Goal: Task Accomplishment & Management: Manage account settings

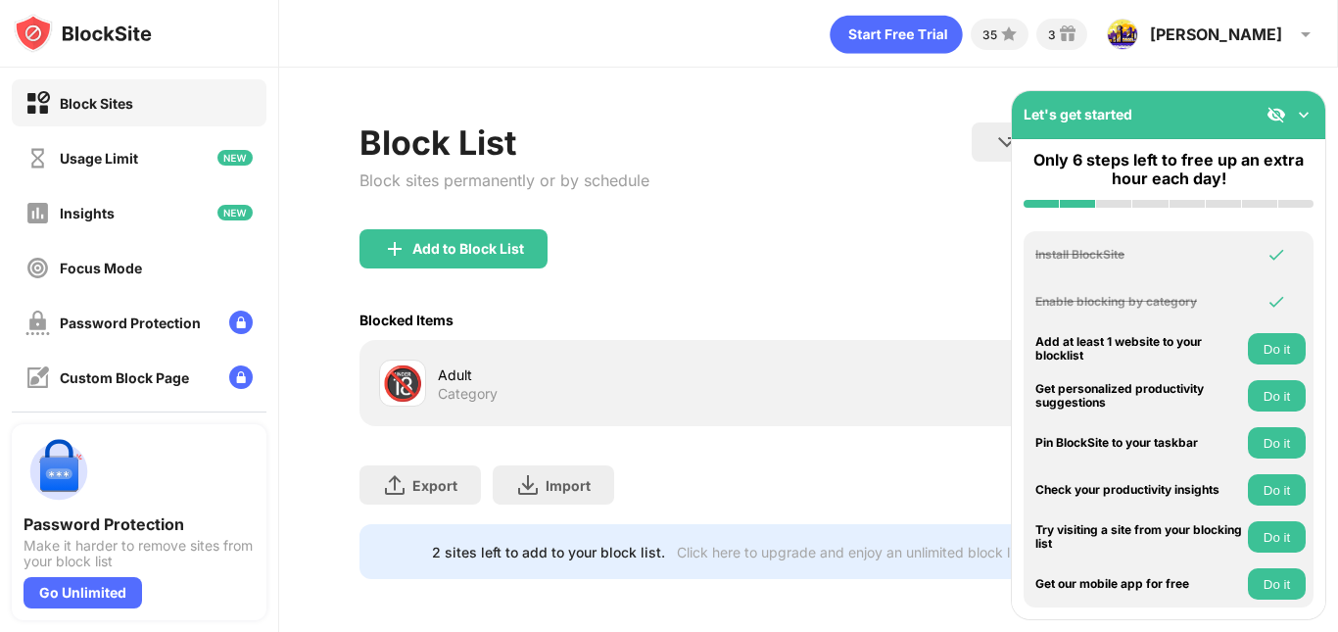
click at [1300, 119] on img at bounding box center [1304, 115] width 20 height 20
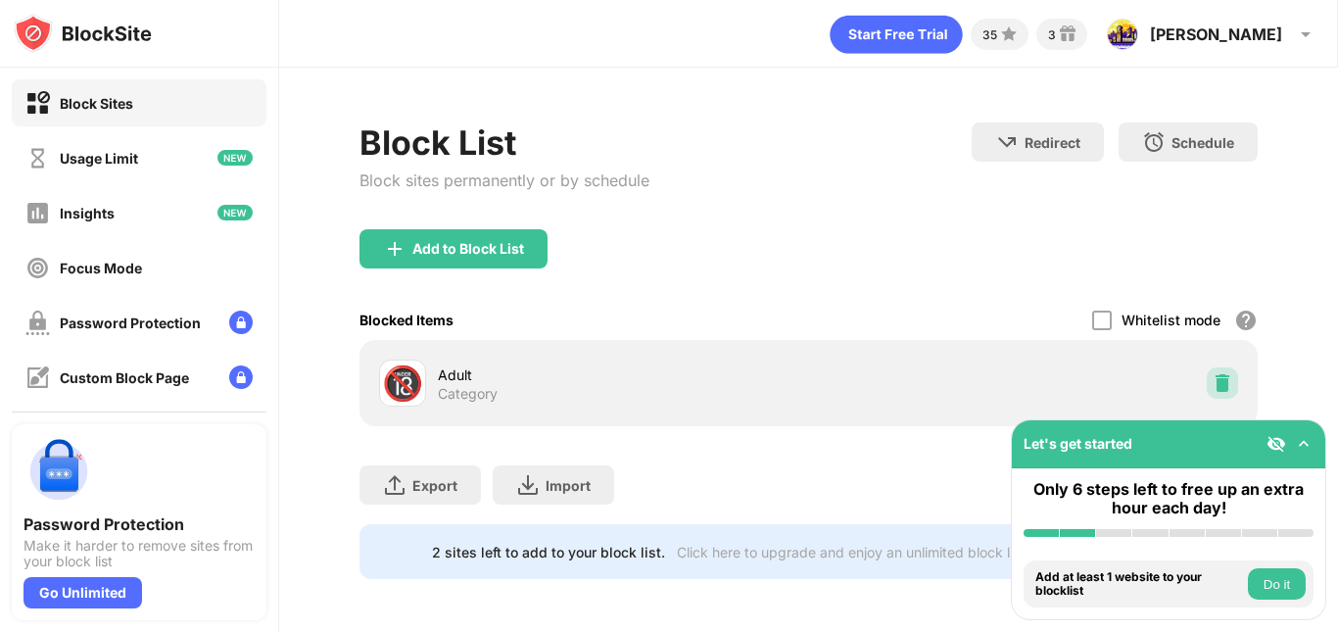
click at [1216, 385] on img at bounding box center [1223, 383] width 20 height 20
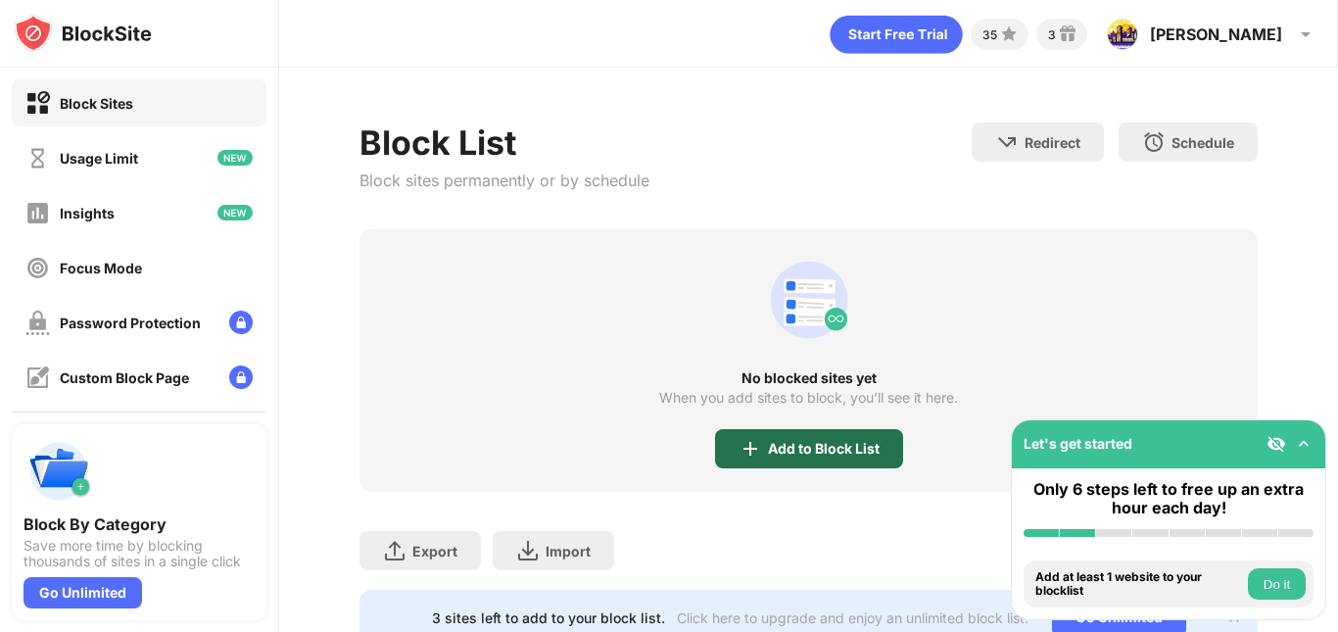
click at [739, 440] on img at bounding box center [751, 449] width 24 height 24
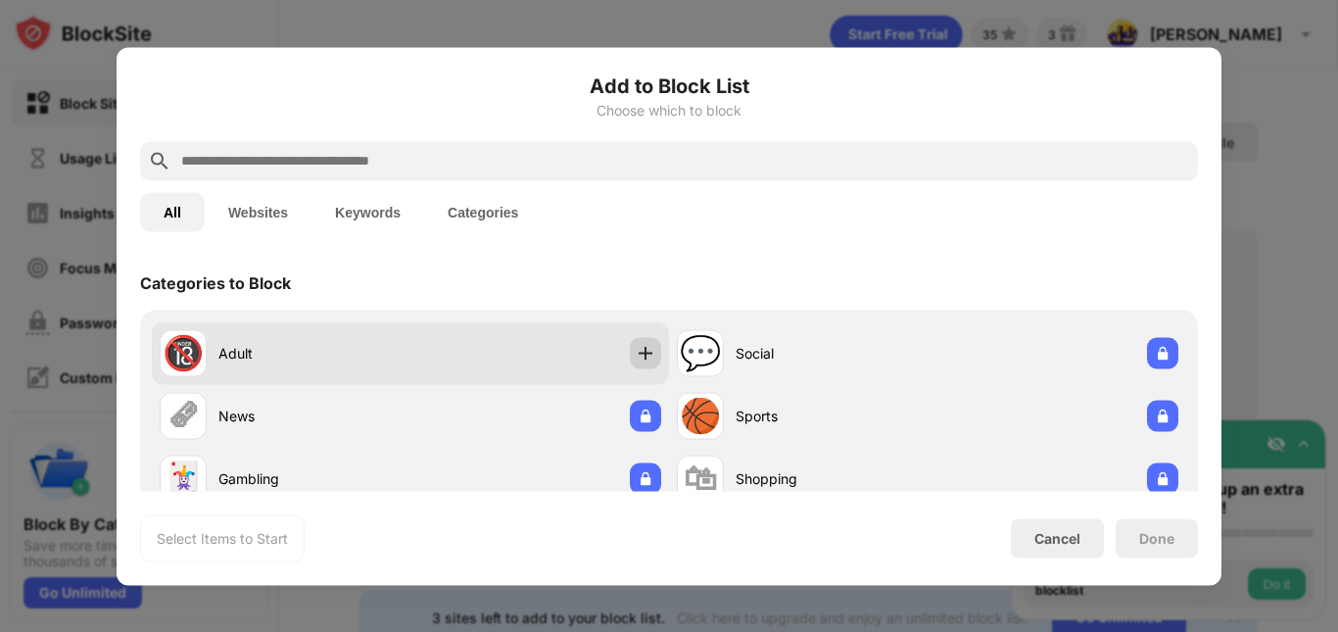
click at [636, 351] on img at bounding box center [646, 353] width 20 height 20
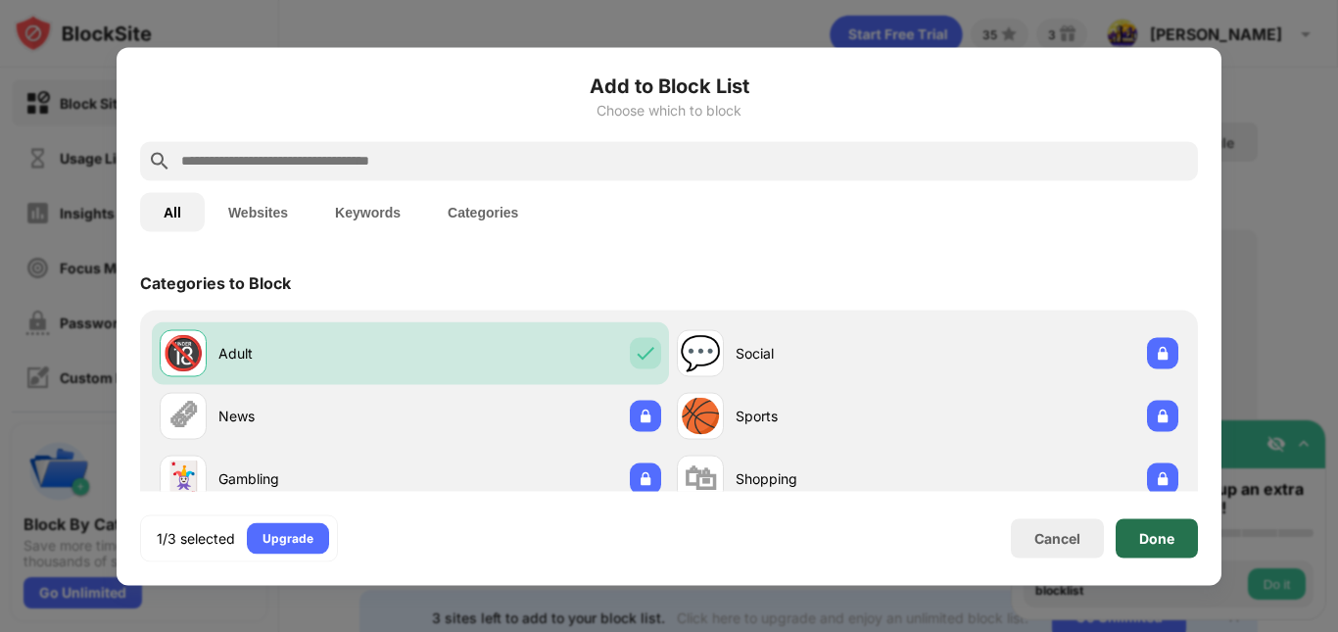
click at [1150, 554] on div "Done" at bounding box center [1157, 537] width 82 height 39
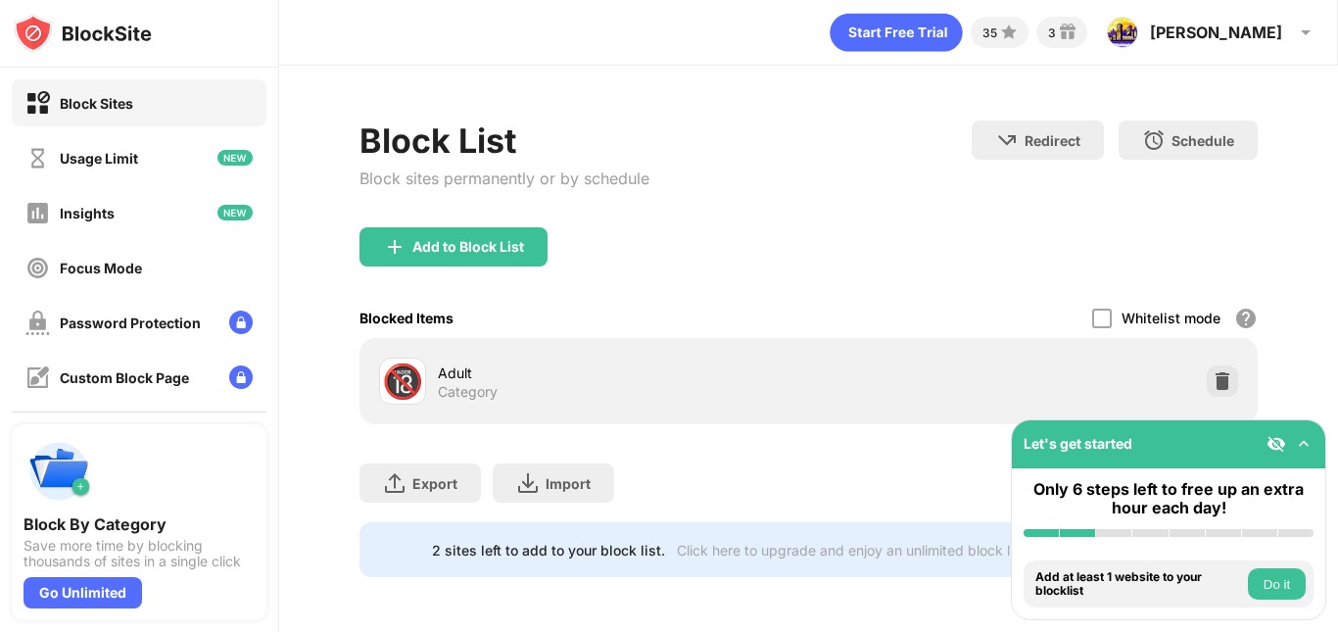
scroll to position [17, 0]
click at [489, 244] on div "Add to Block List" at bounding box center [453, 246] width 188 height 39
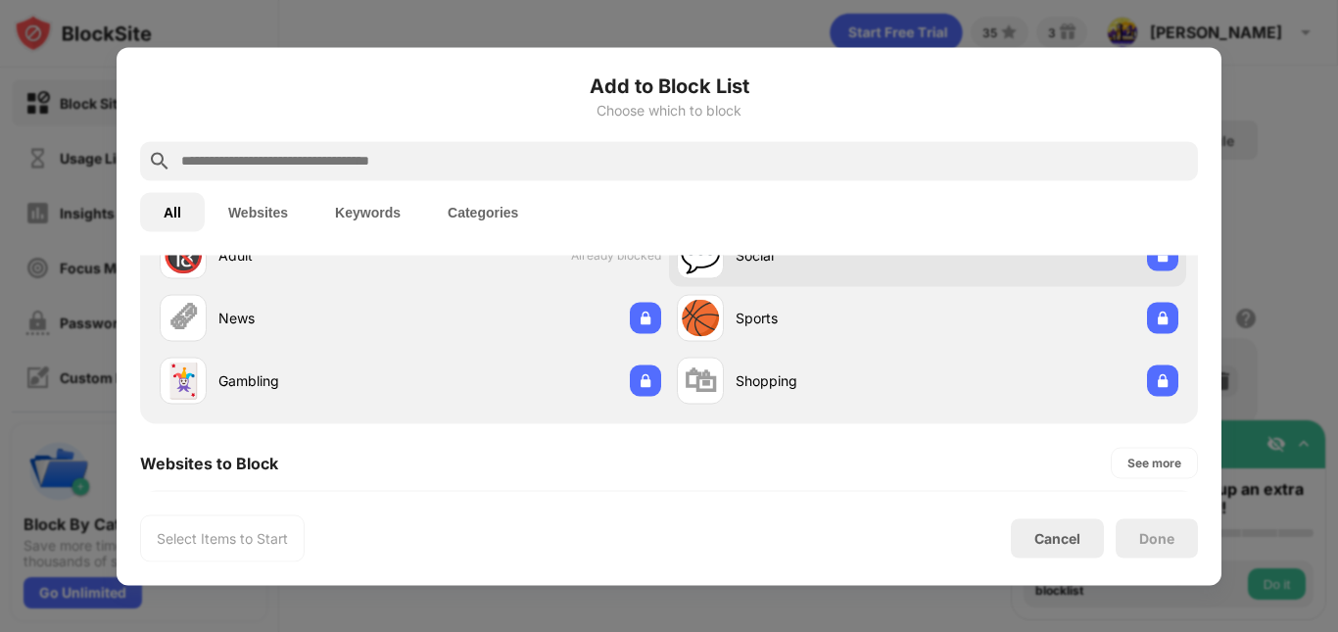
scroll to position [196, 0]
